Goal: Task Accomplishment & Management: Use online tool/utility

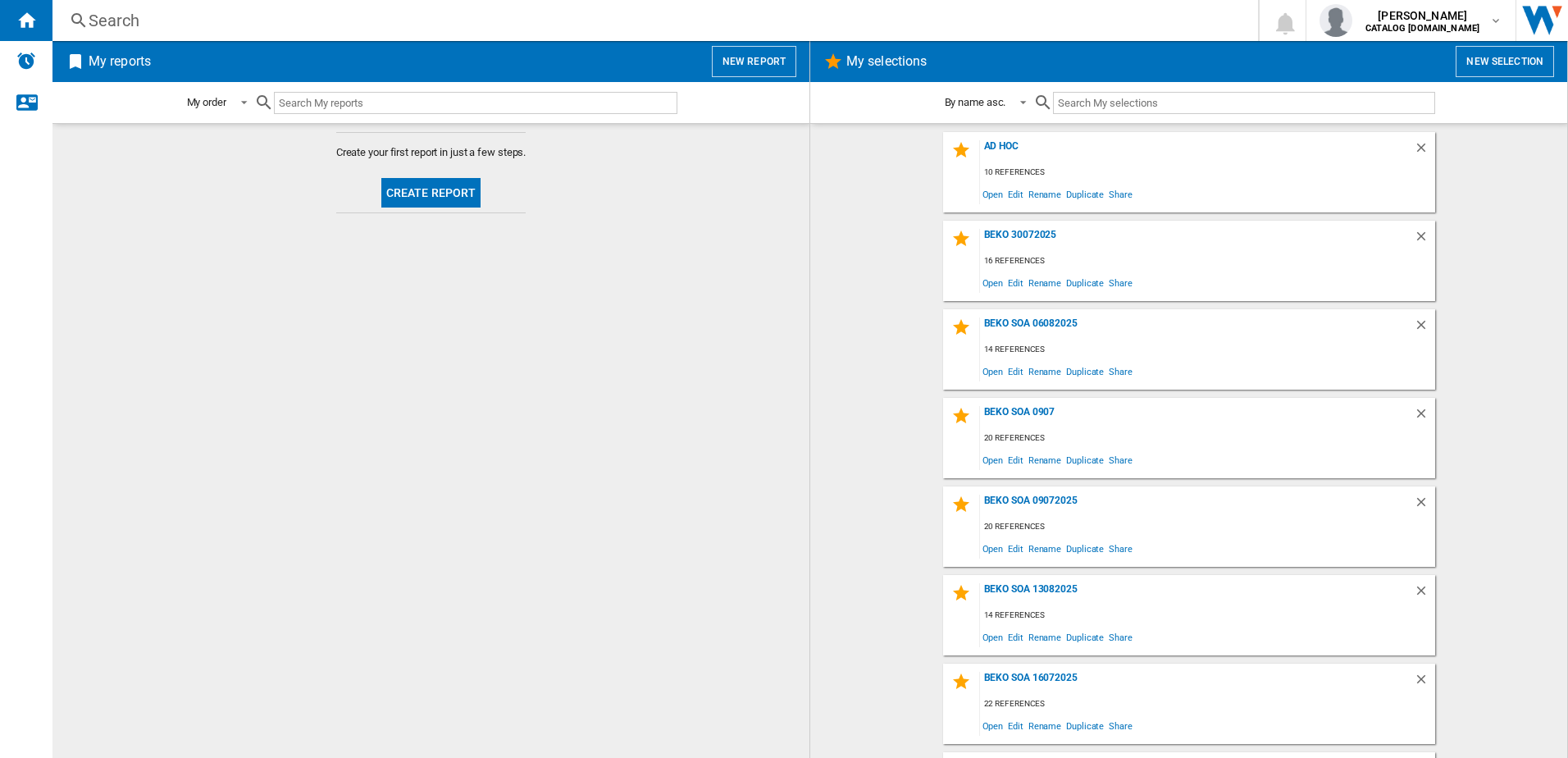
click at [1481, 62] on button "New selection" at bounding box center [1504, 62] width 99 height 31
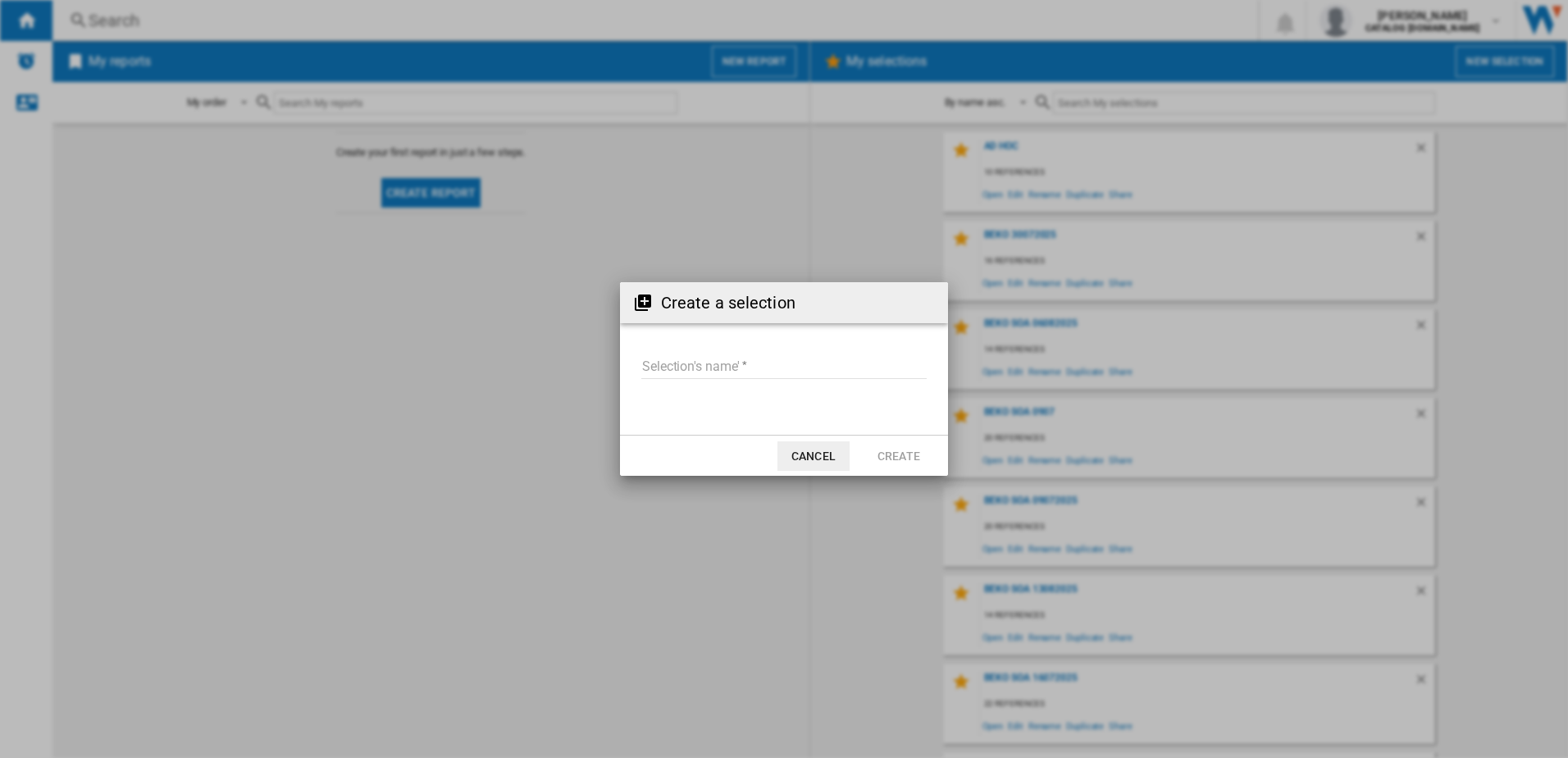
click at [737, 364] on input "Selection's name'" at bounding box center [784, 367] width 285 height 25
type input "**********"
click at [883, 460] on button "Create" at bounding box center [899, 456] width 72 height 29
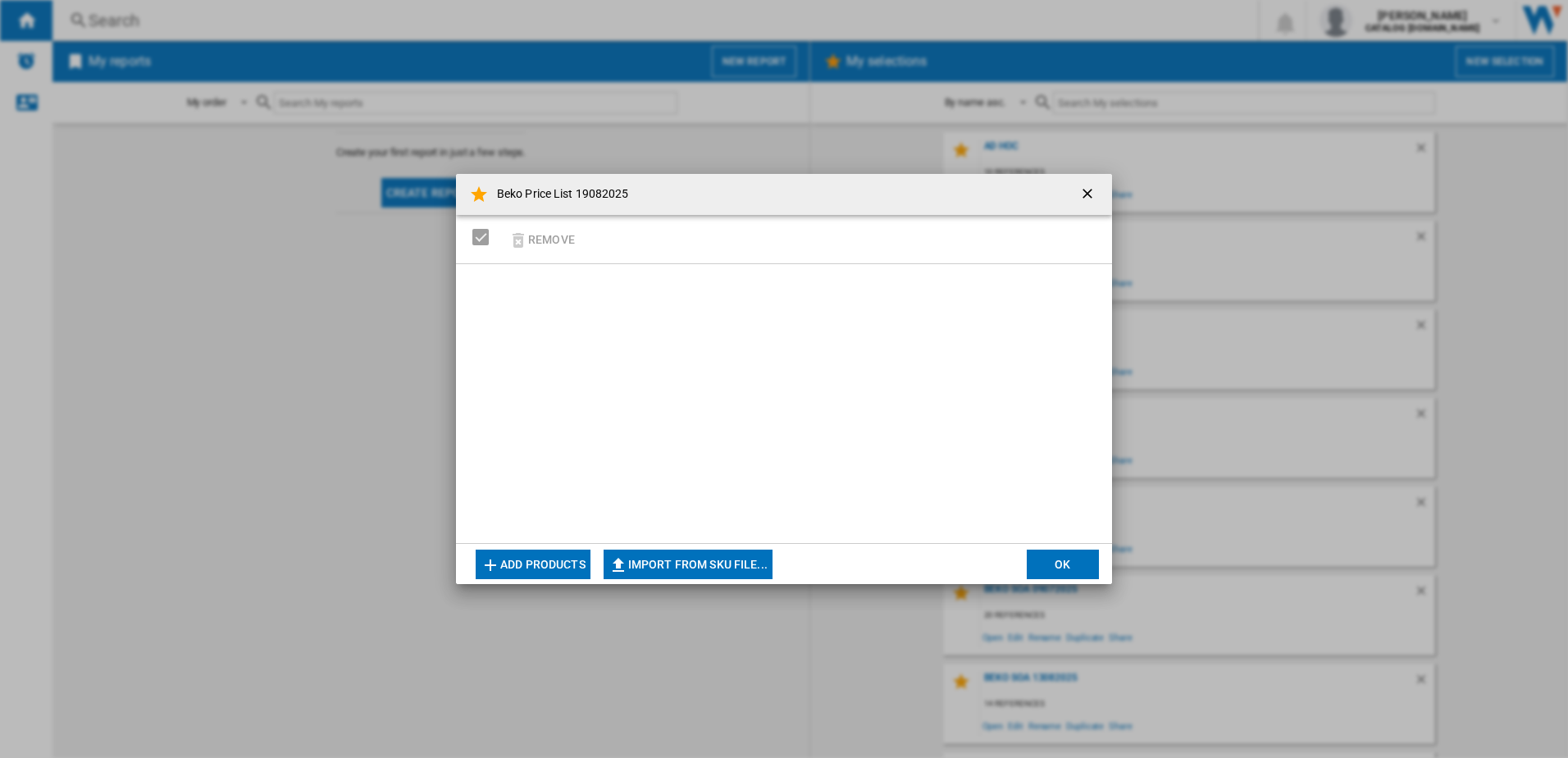
click at [720, 560] on button "Import from SKU file..." at bounding box center [687, 565] width 168 height 29
type input "**********"
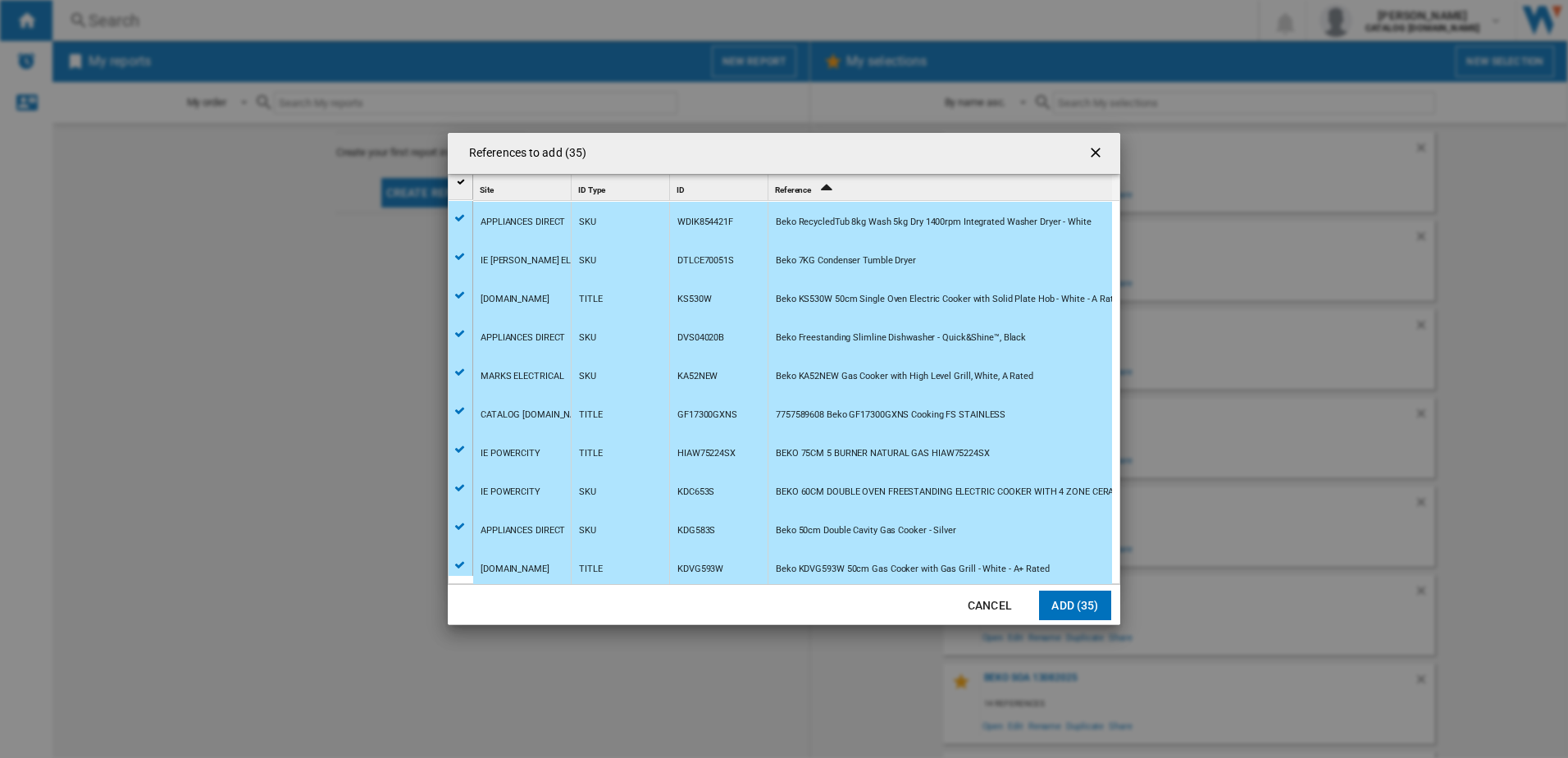
click at [1073, 601] on button "Add (35)" at bounding box center [1074, 605] width 72 height 29
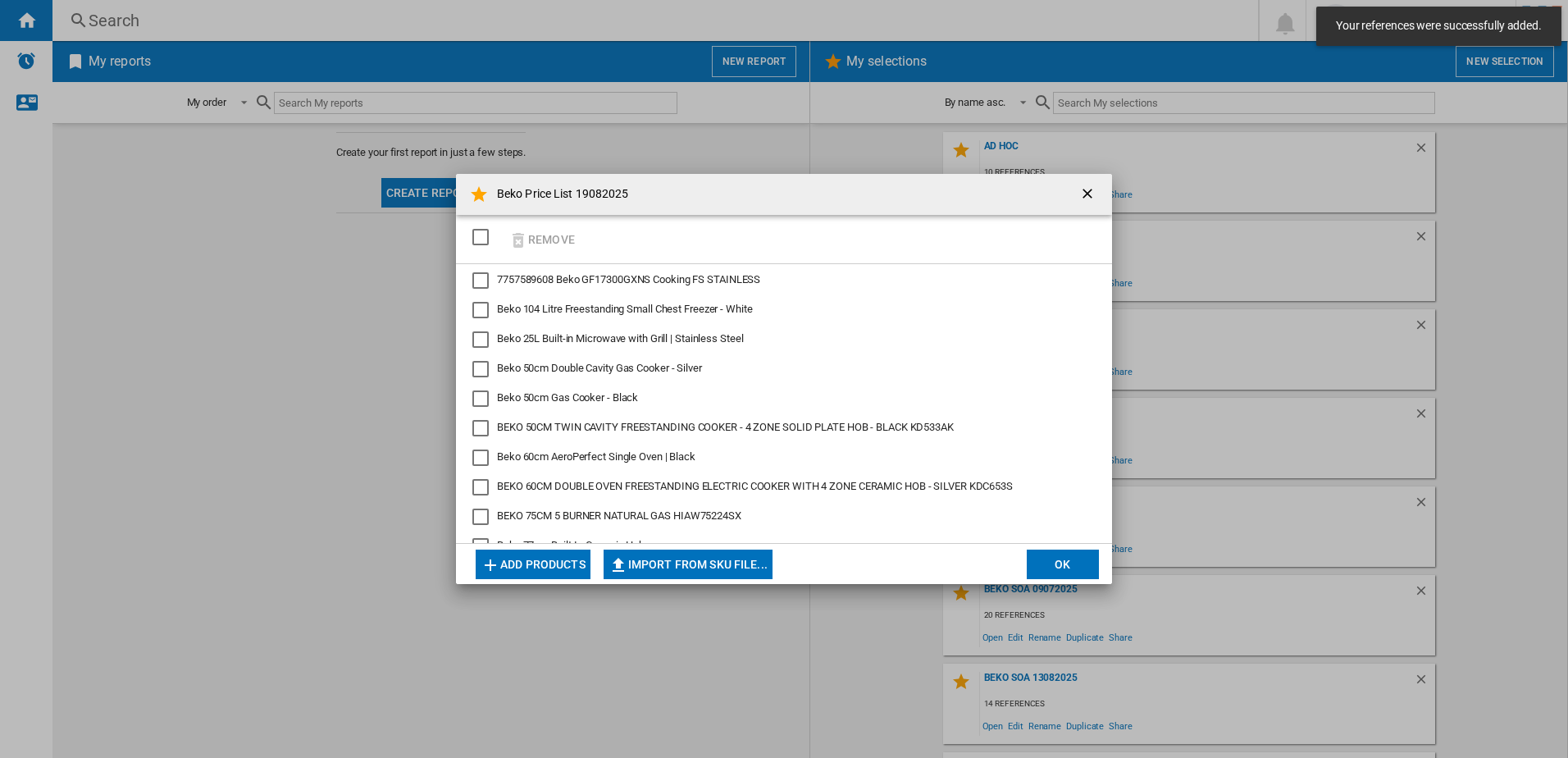
click at [1061, 566] on button "OK" at bounding box center [1063, 565] width 72 height 29
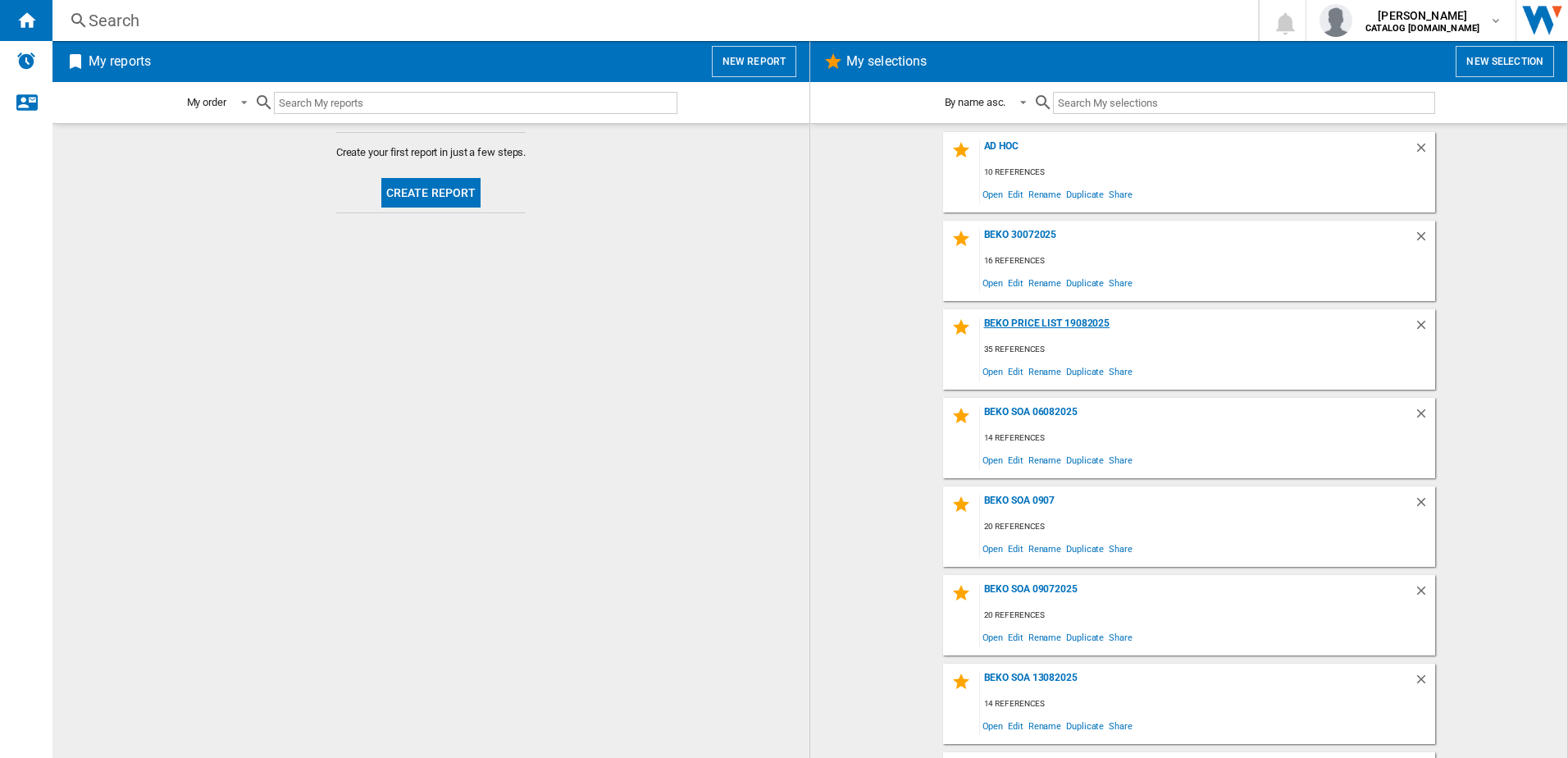
click at [1048, 321] on div "Beko Price List 19082025" at bounding box center [1196, 329] width 434 height 22
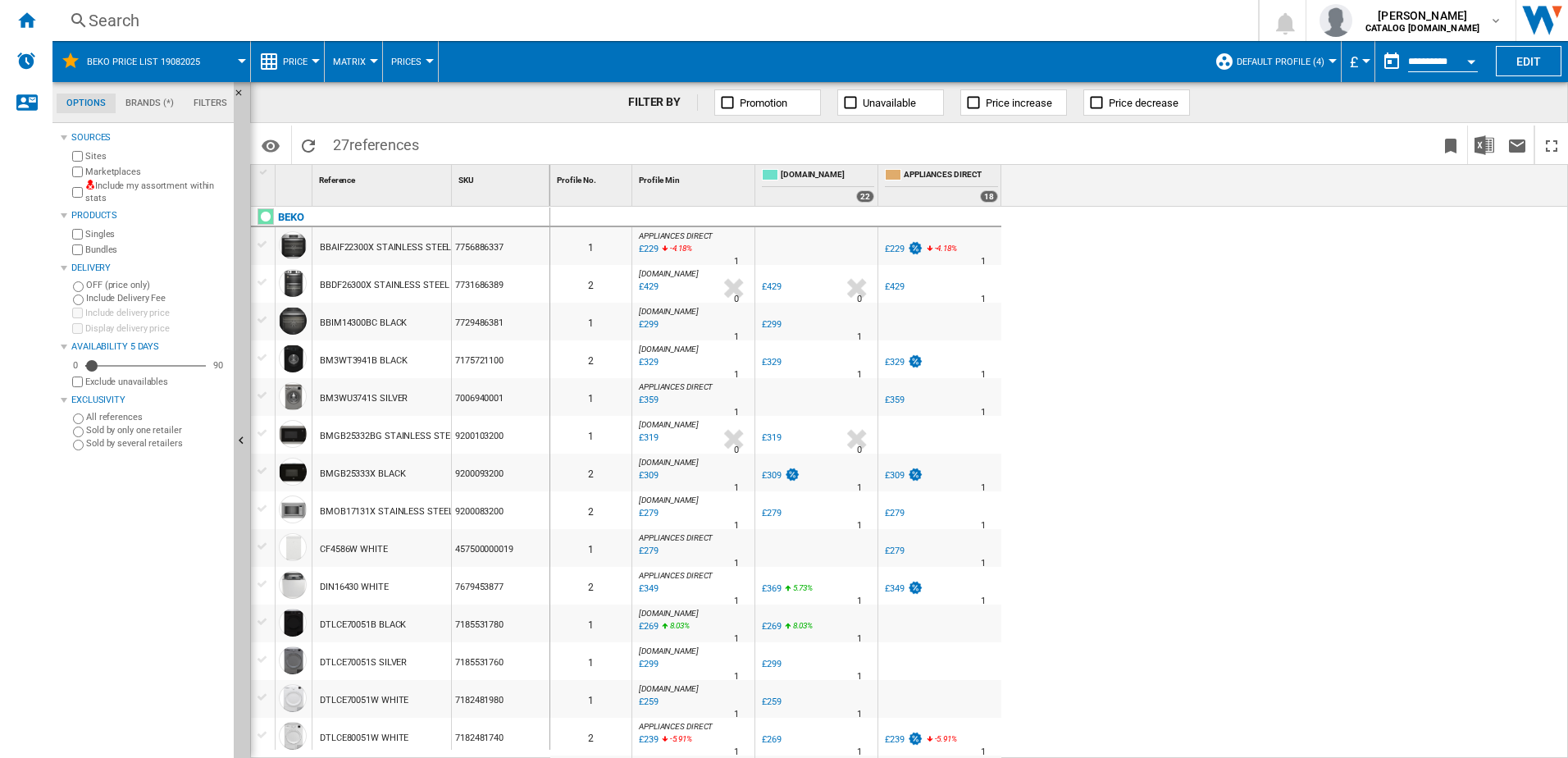
click at [1331, 59] on div at bounding box center [1332, 61] width 8 height 4
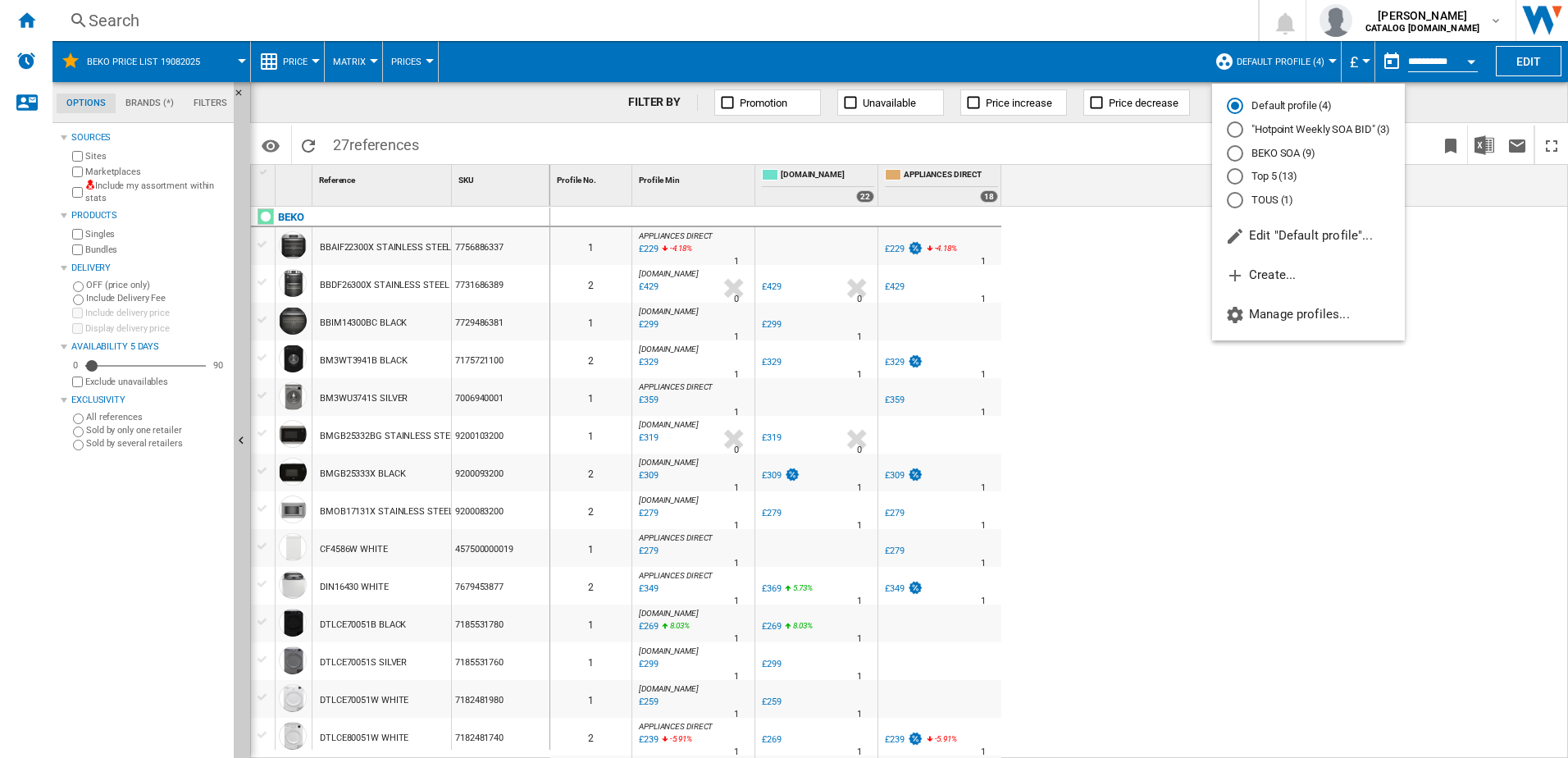
click at [1271, 154] on md-radio-button "BEKO SOA (9)" at bounding box center [1307, 153] width 163 height 16
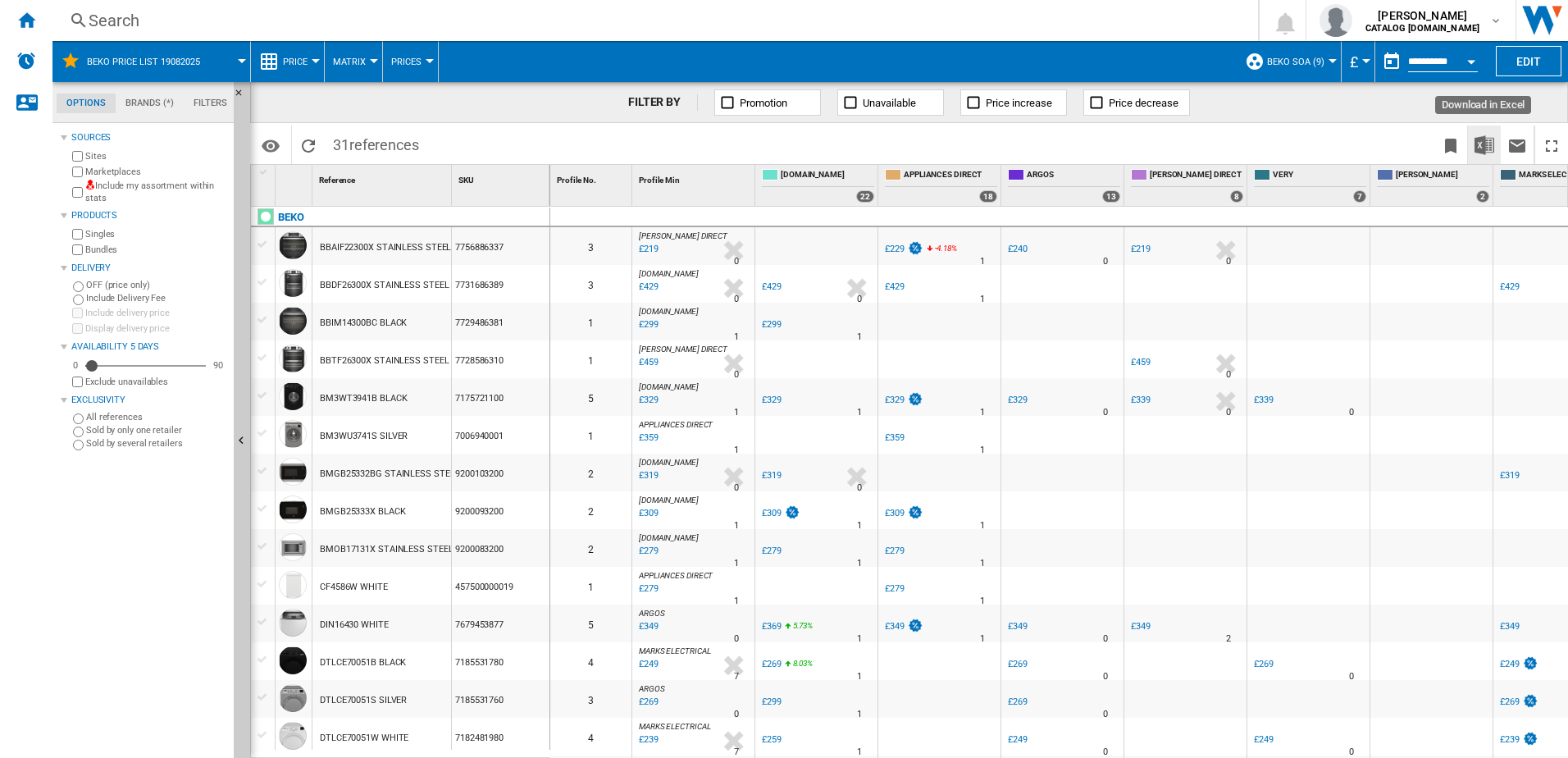
click at [1468, 146] on button "Download in Excel" at bounding box center [1484, 145] width 33 height 39
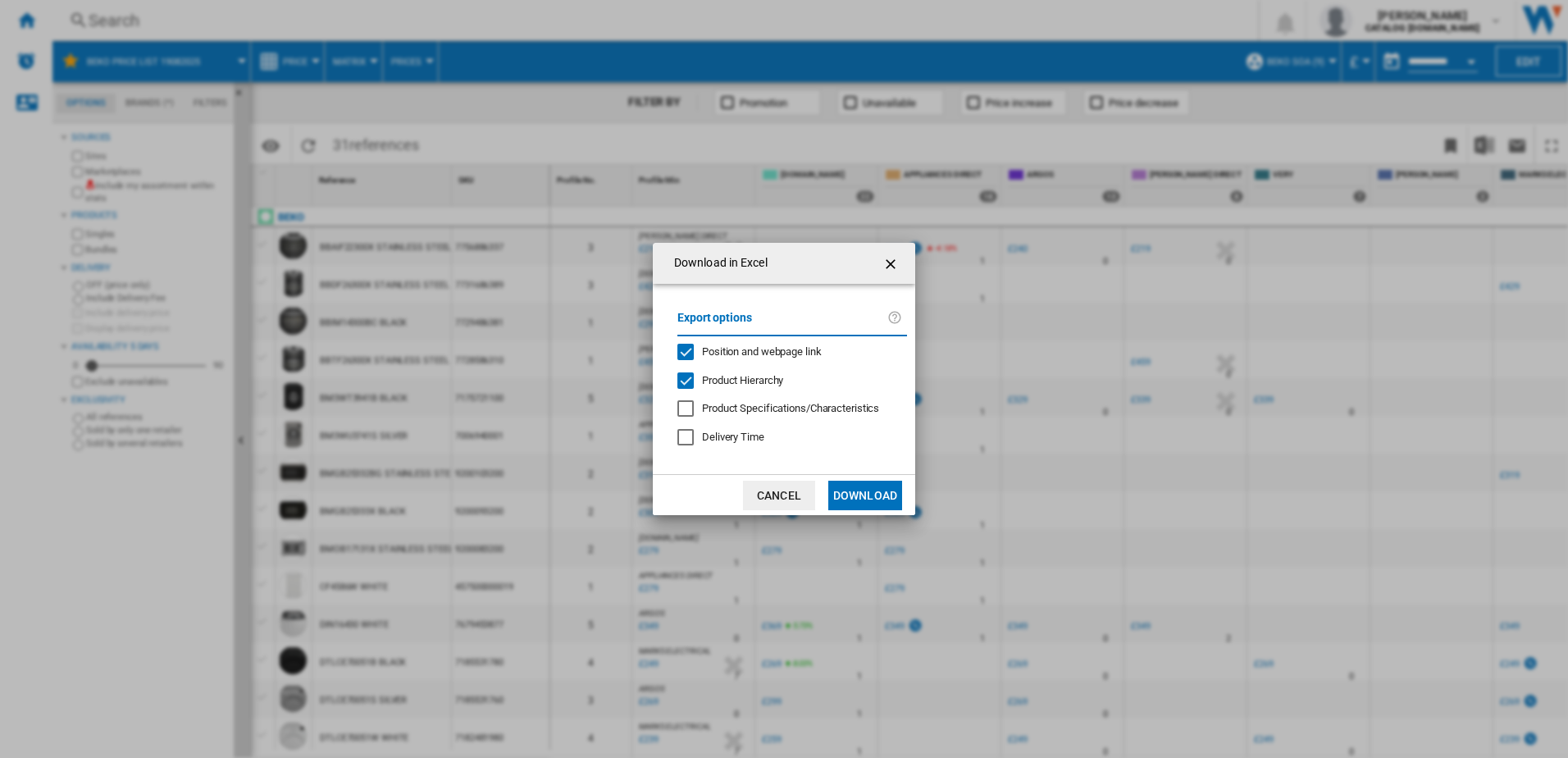
click at [863, 494] on button "Download" at bounding box center [865, 496] width 74 height 29
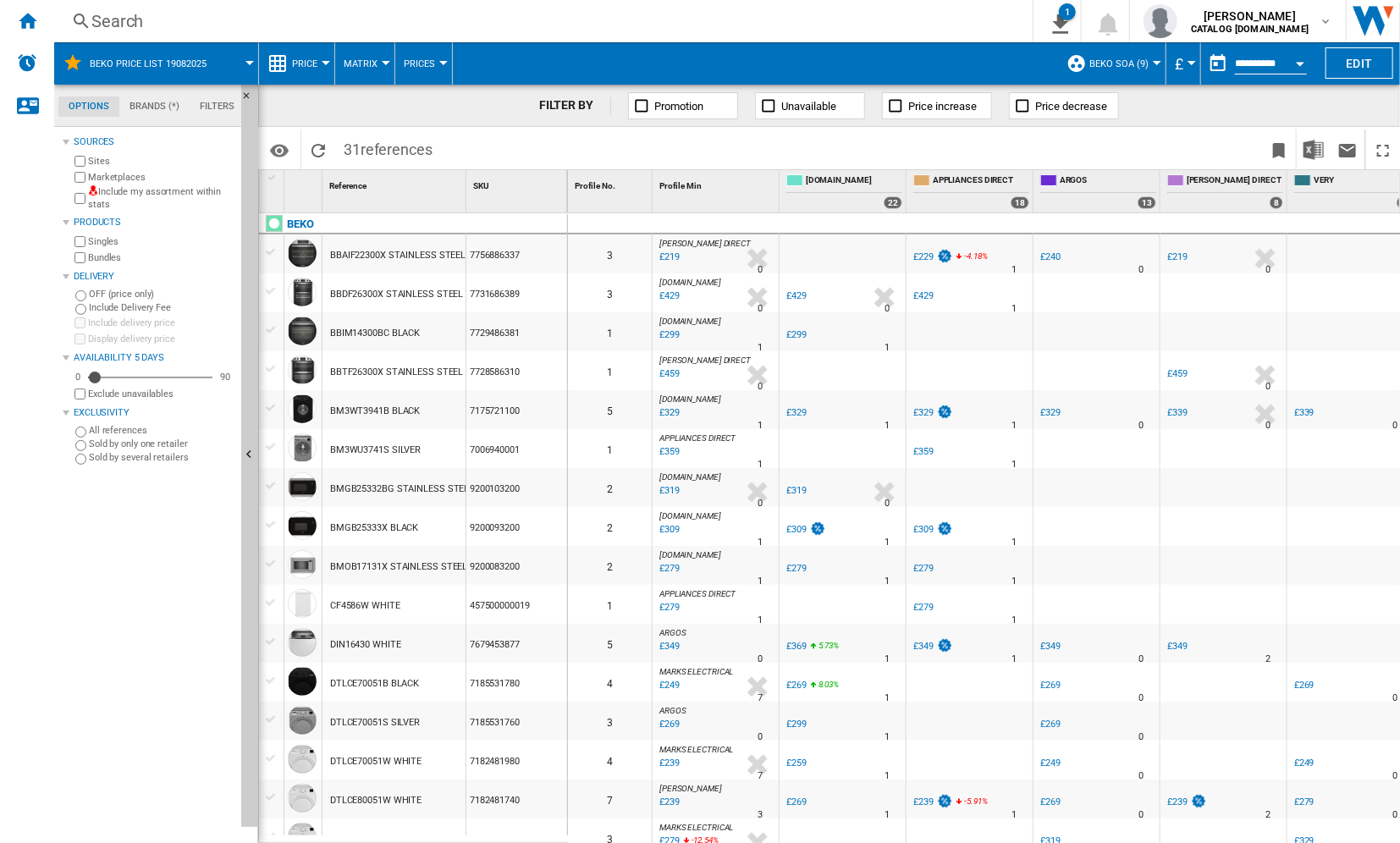
click at [235, 10] on div "Search" at bounding box center [540, 21] width 897 height 24
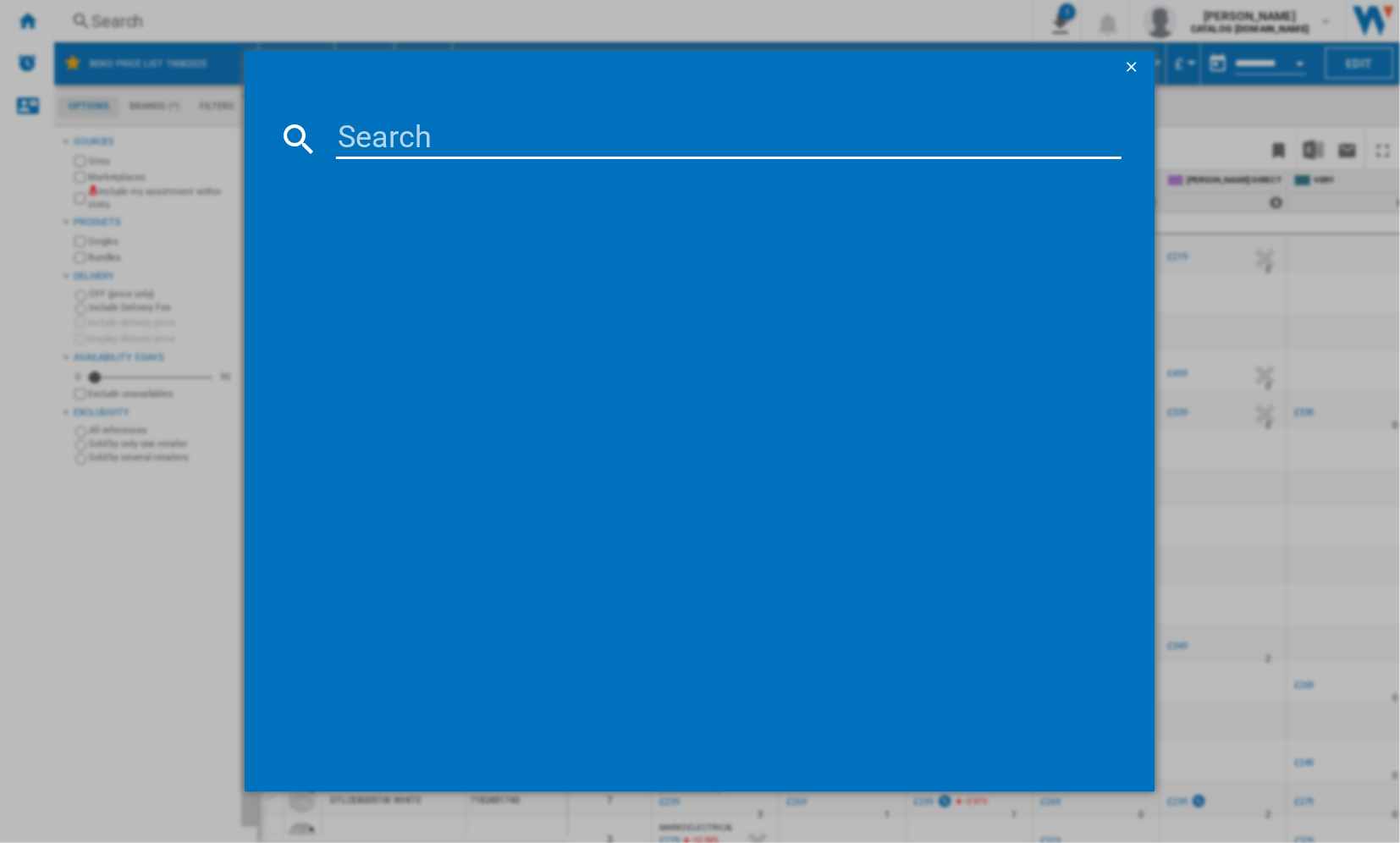
paste input "BBIF16100X"
type input "BBIF16100X"
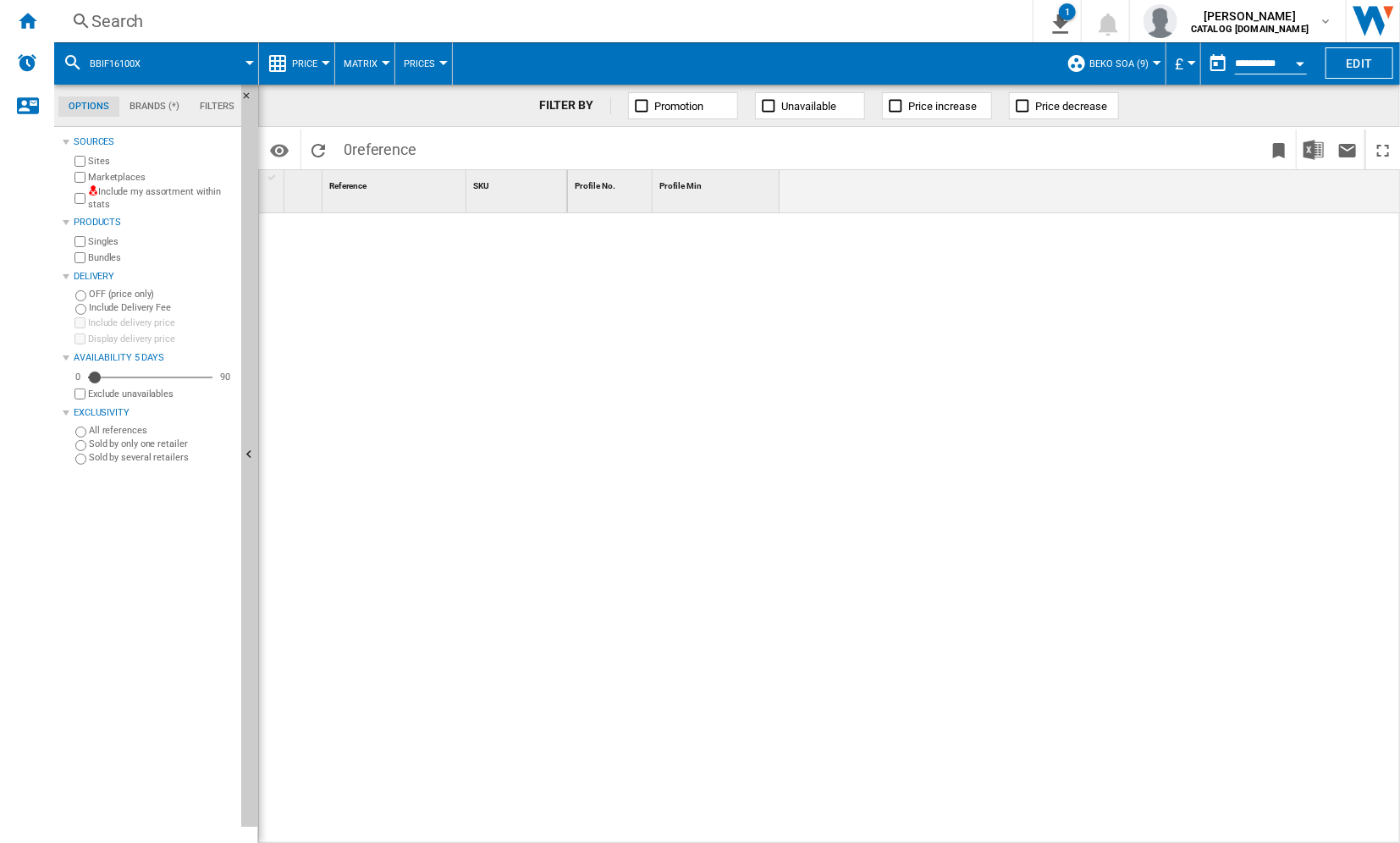
click at [182, 21] on div "Search" at bounding box center [540, 21] width 897 height 24
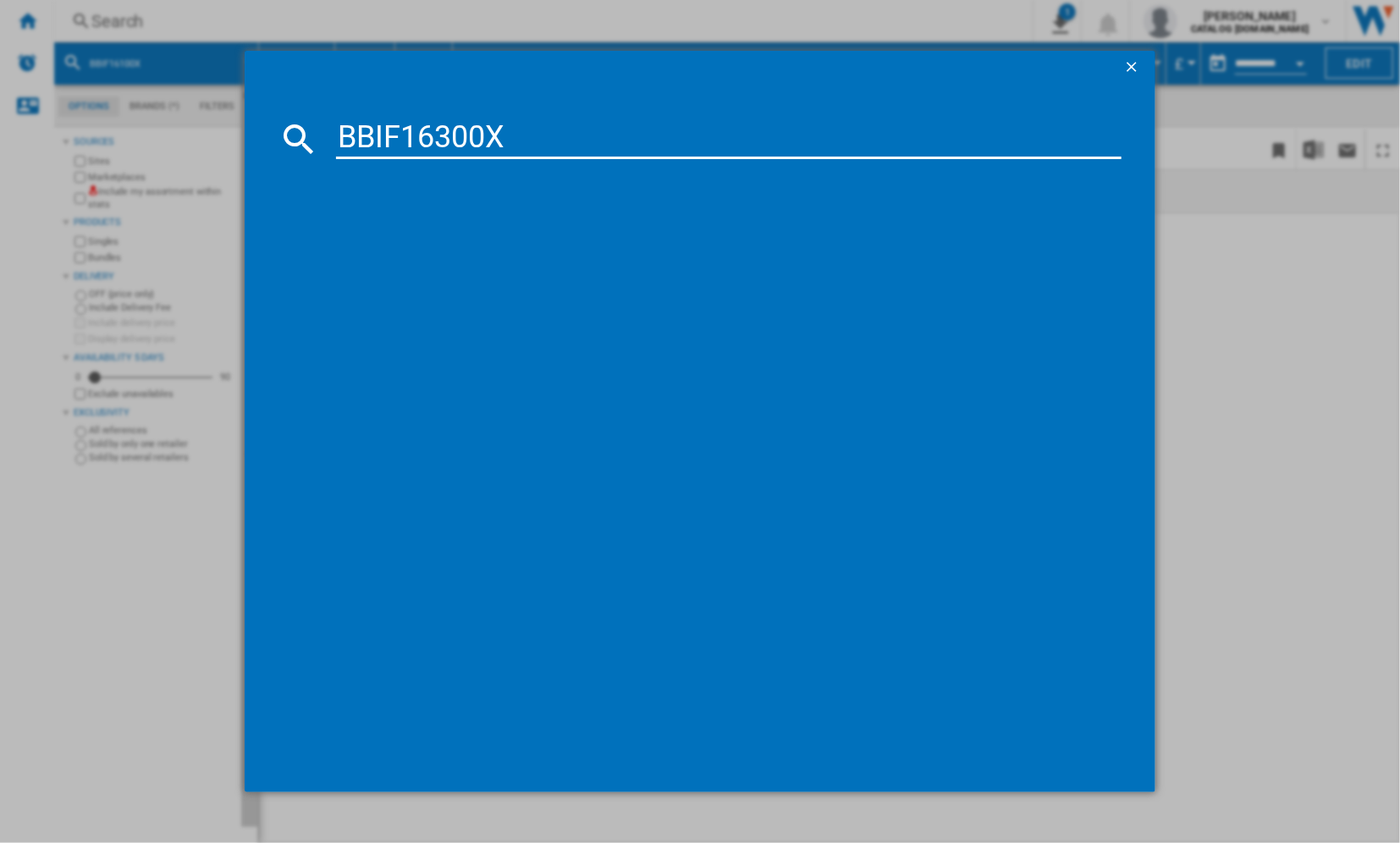
type input "BBIF16300X"
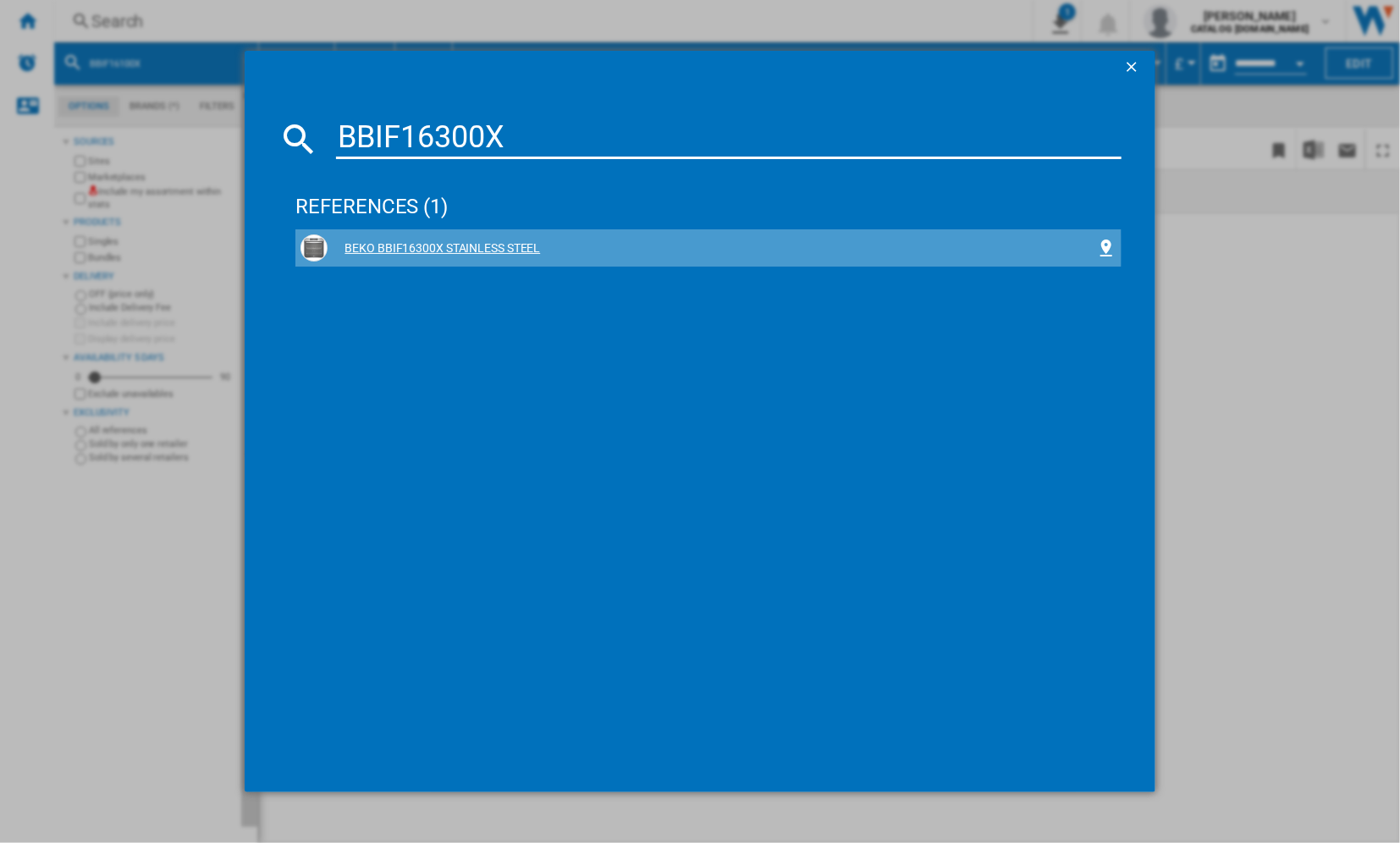
click at [376, 250] on div "BEKO BBIF16300X STAINLESS STEEL" at bounding box center [712, 249] width 768 height 17
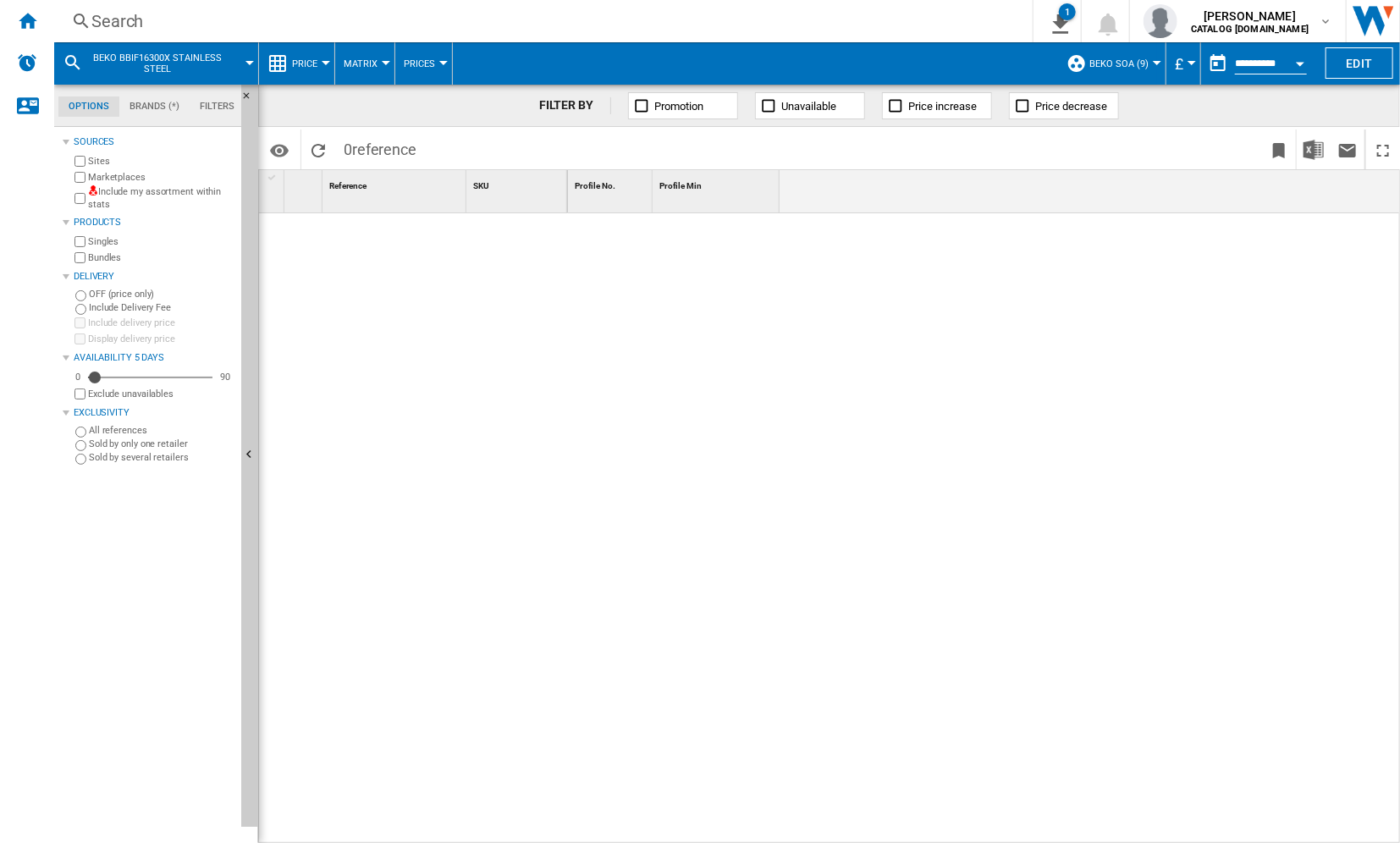
click at [224, 22] on div "Search" at bounding box center [540, 21] width 897 height 24
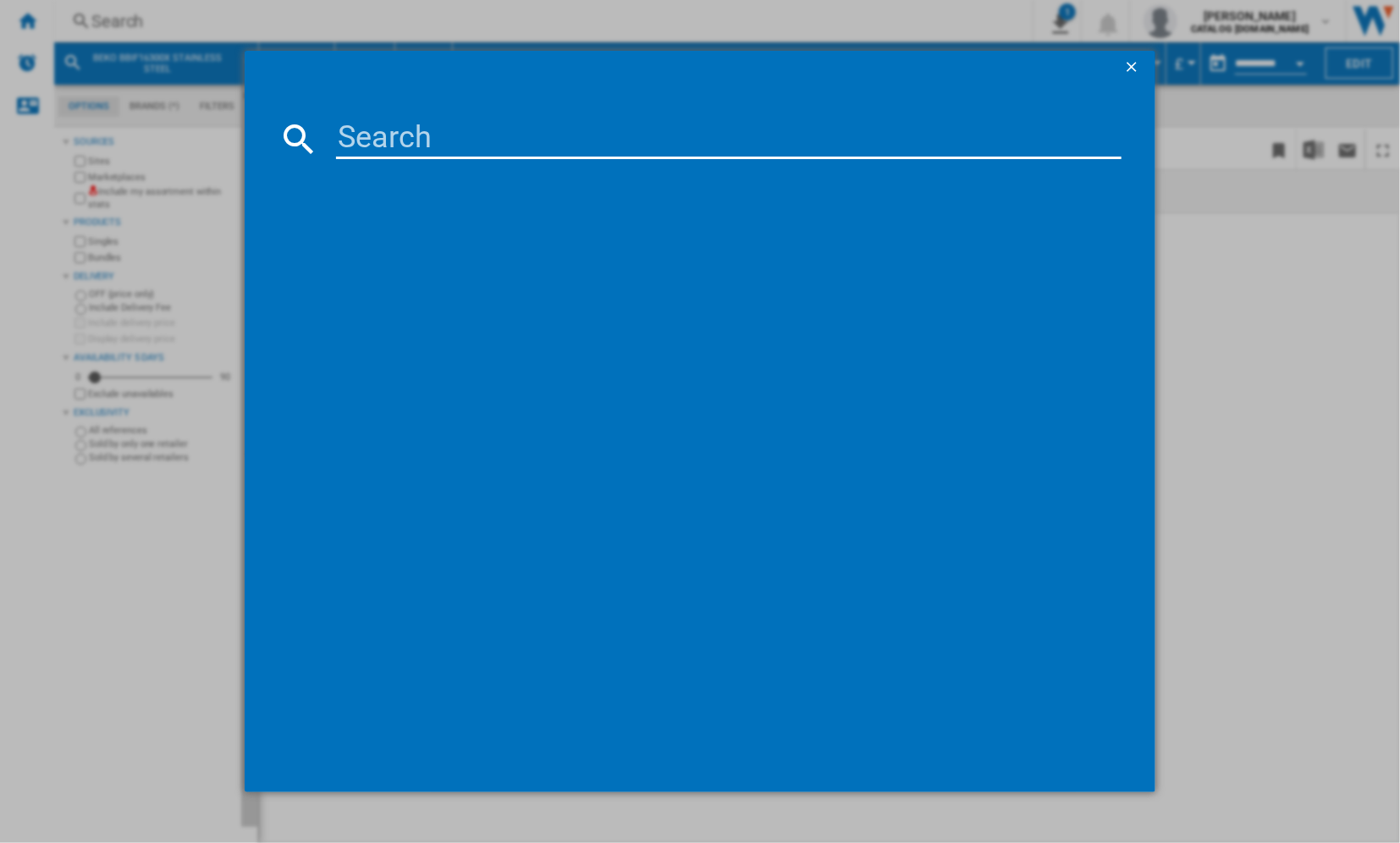
type input "GF17300GXNS"
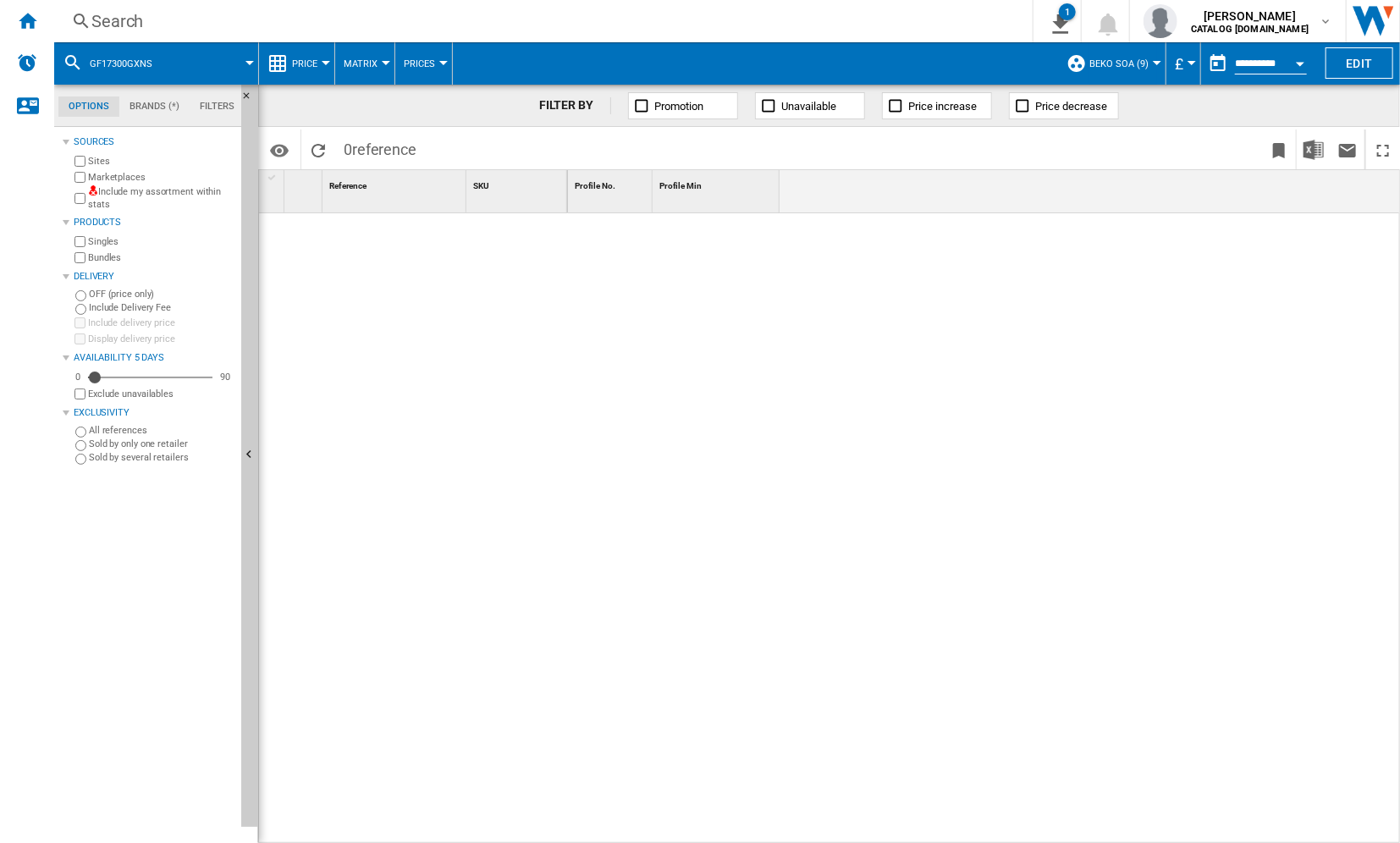
click at [320, 22] on div "Search" at bounding box center [540, 21] width 897 height 24
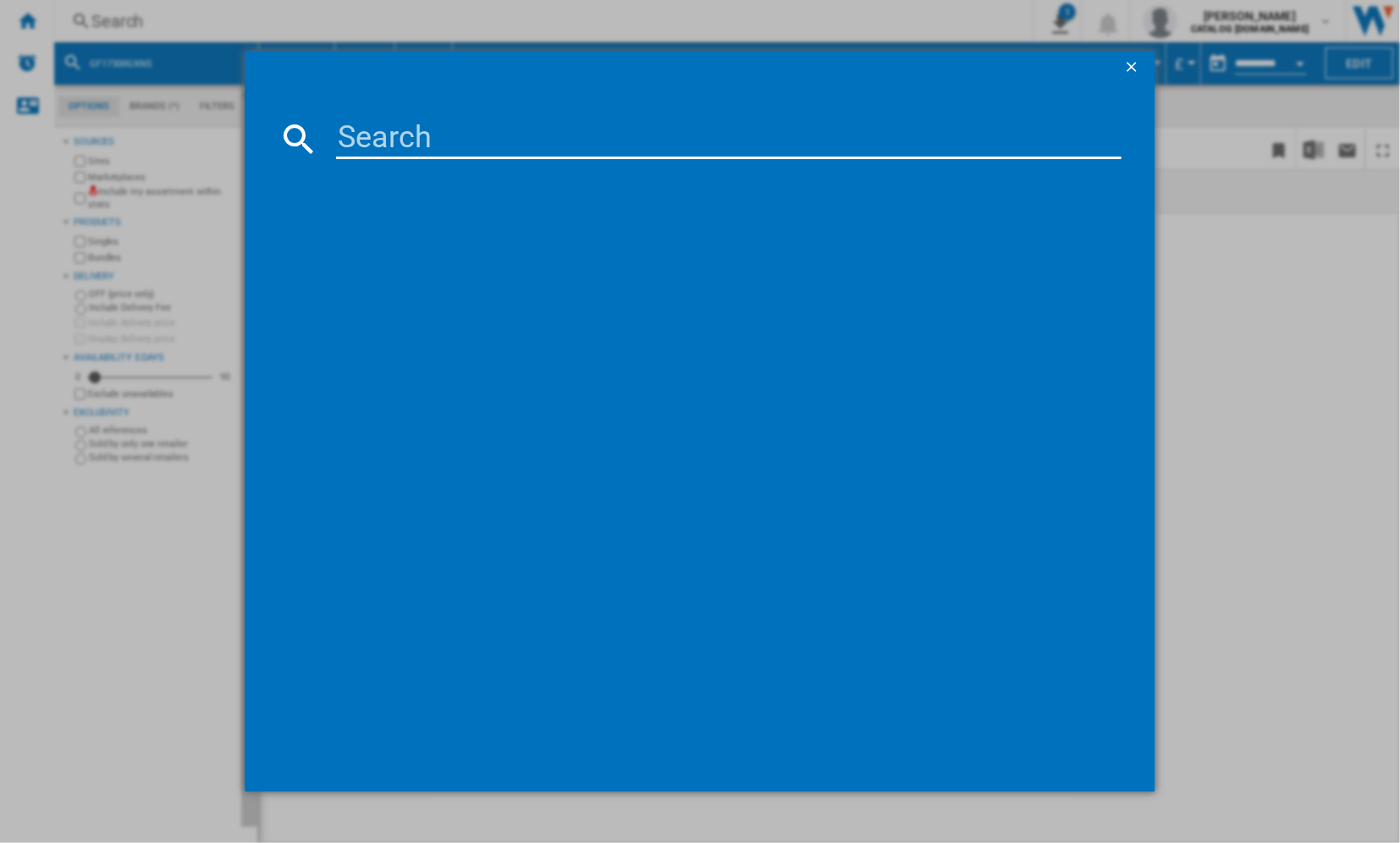
type input "KD533AK"
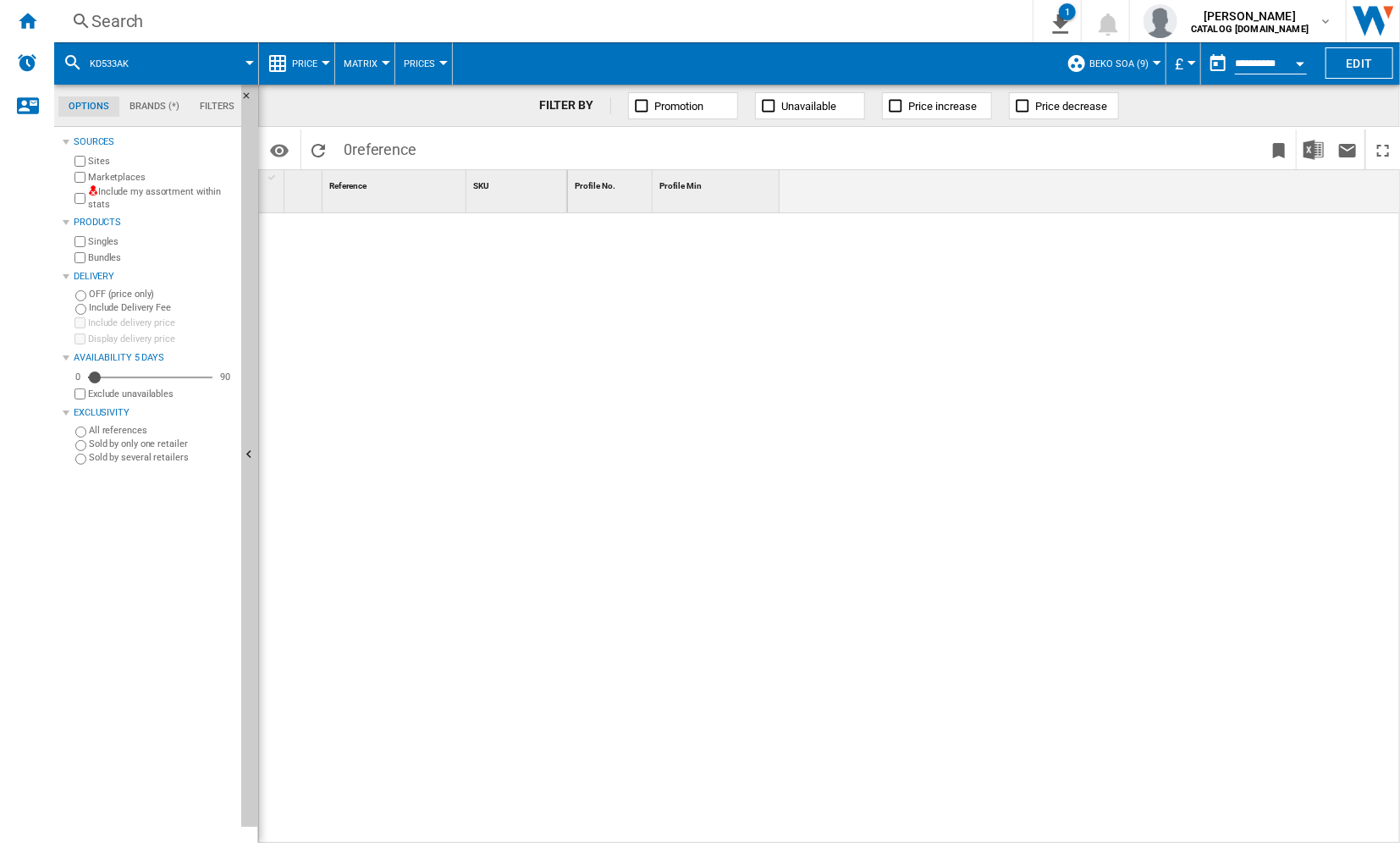
click at [382, 25] on div "Search" at bounding box center [540, 21] width 897 height 24
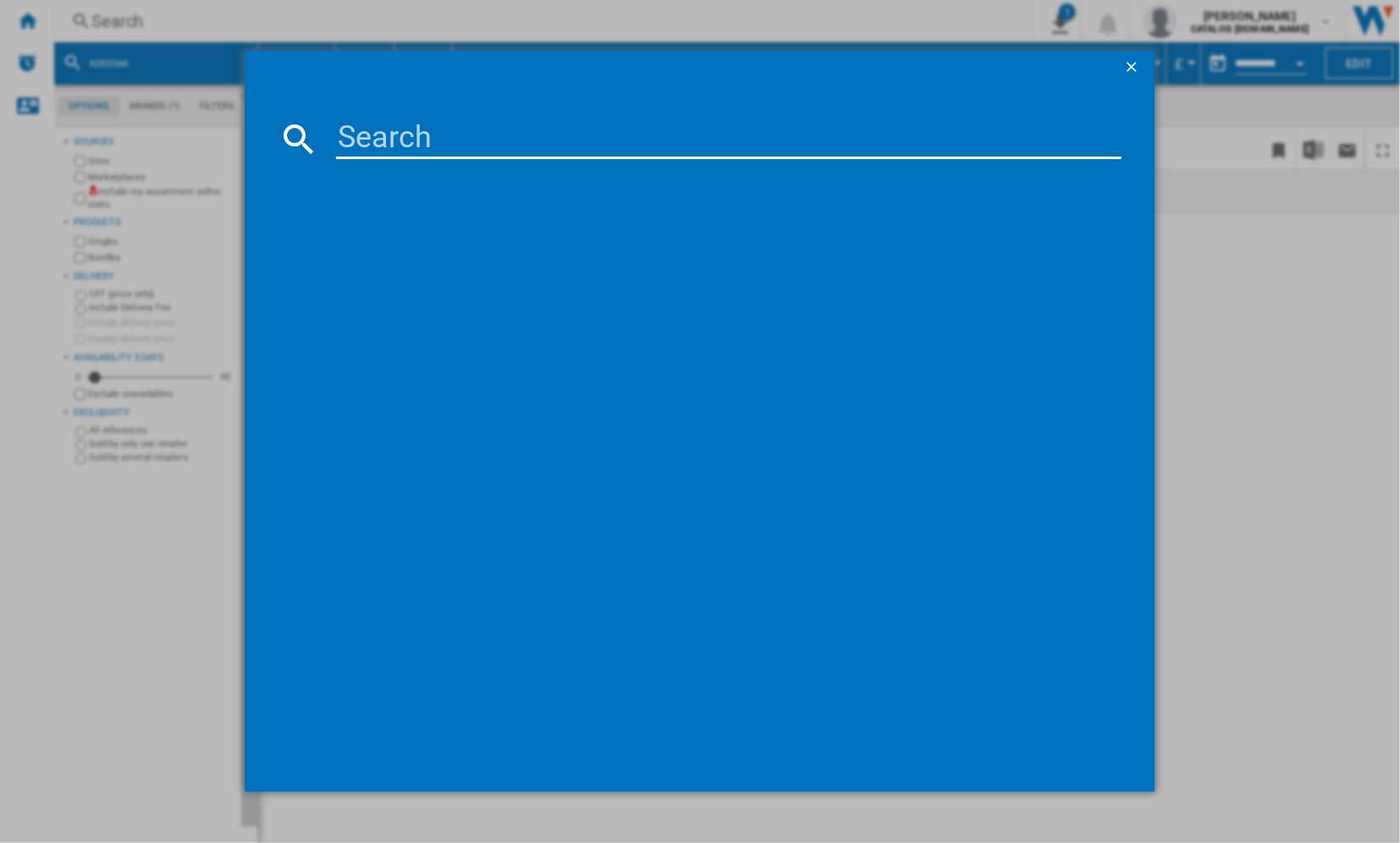
click at [508, 145] on input at bounding box center [728, 139] width 784 height 41
type input "GF17300GXNS"
